Goal: Task Accomplishment & Management: Manage account settings

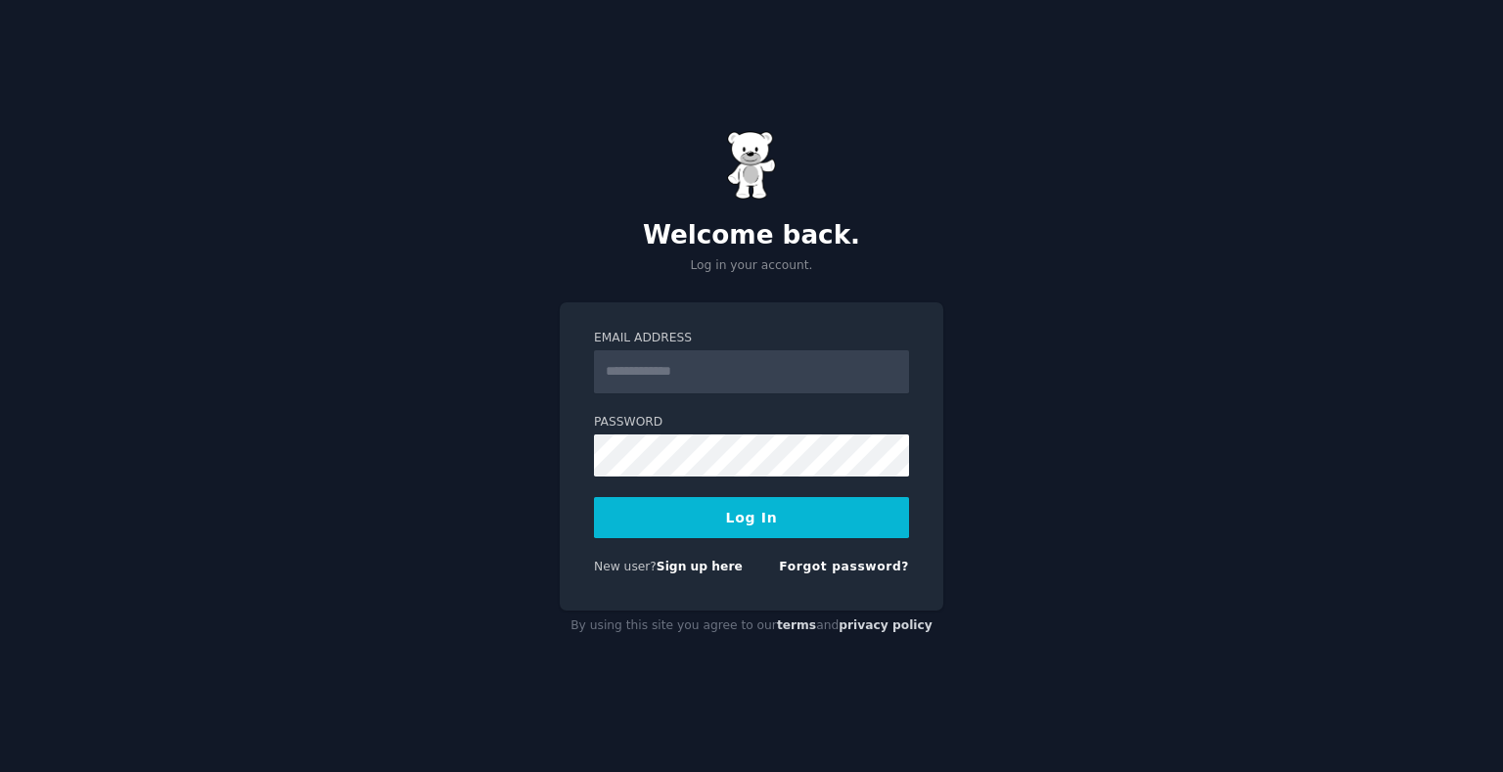
click at [685, 364] on input "Email Address" at bounding box center [751, 371] width 315 height 43
type input "**********"
click at [724, 529] on form "**********" at bounding box center [751, 456] width 315 height 253
click at [728, 522] on button "Log In" at bounding box center [751, 517] width 315 height 41
